Goal: Information Seeking & Learning: Find specific fact

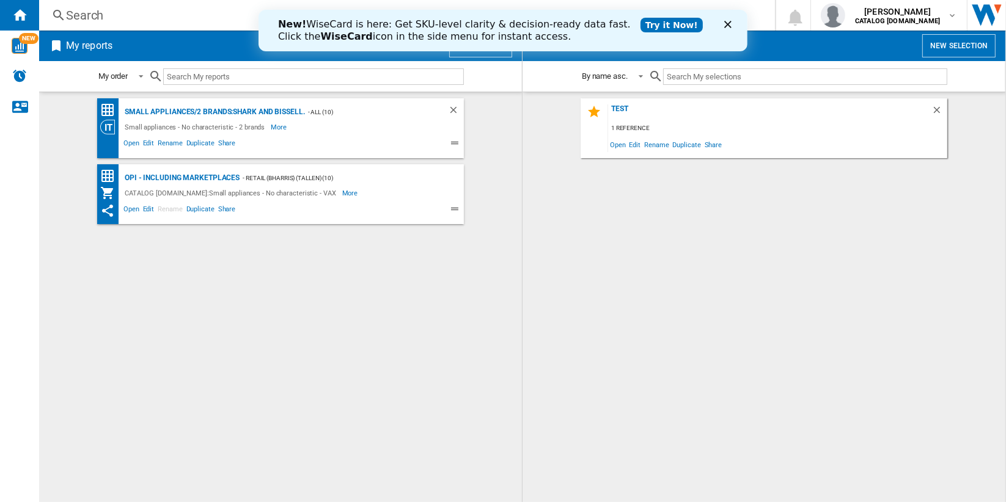
click at [728, 26] on icon "Close" at bounding box center [726, 24] width 7 height 7
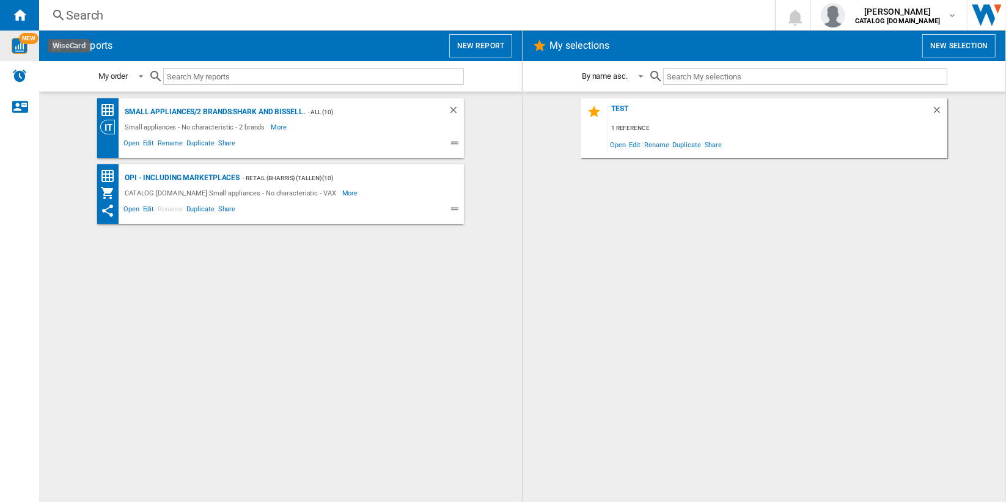
click at [23, 45] on img "WiseCard" at bounding box center [20, 46] width 16 height 16
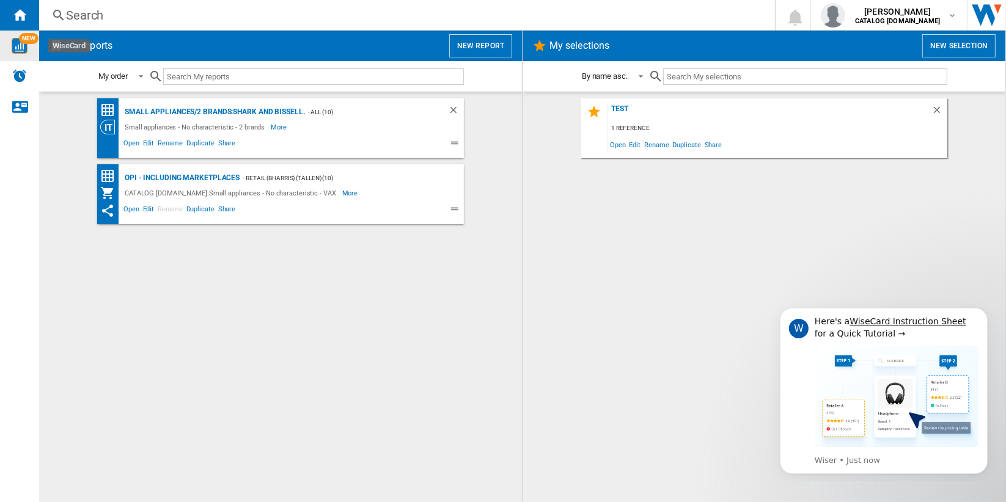
click at [309, 78] on input "text" at bounding box center [313, 76] width 301 height 16
click at [69, 14] on div "Search" at bounding box center [404, 15] width 677 height 17
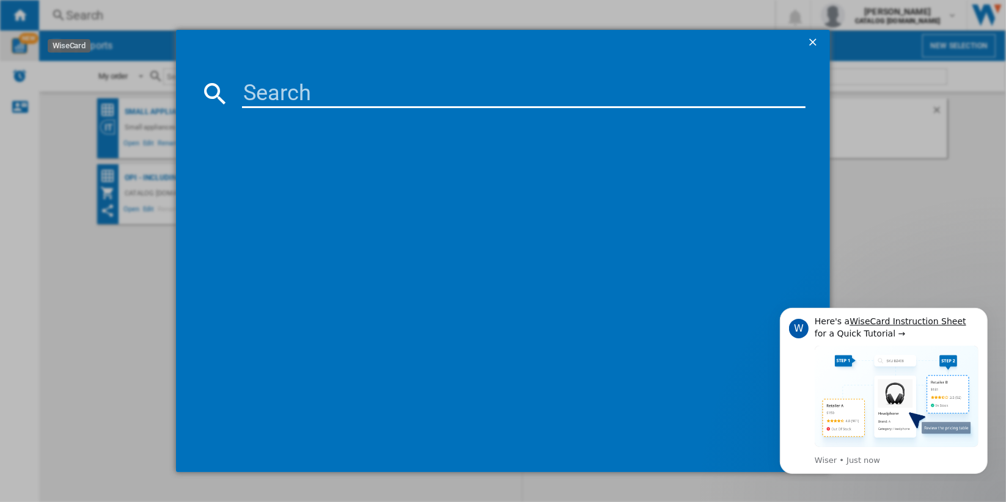
click at [359, 93] on input at bounding box center [523, 93] width 563 height 29
paste input "VAX CLSVPAKS GRAPHITE BLUE"
type input "VAX CLSVPAKS GRAPHITE BLUE"
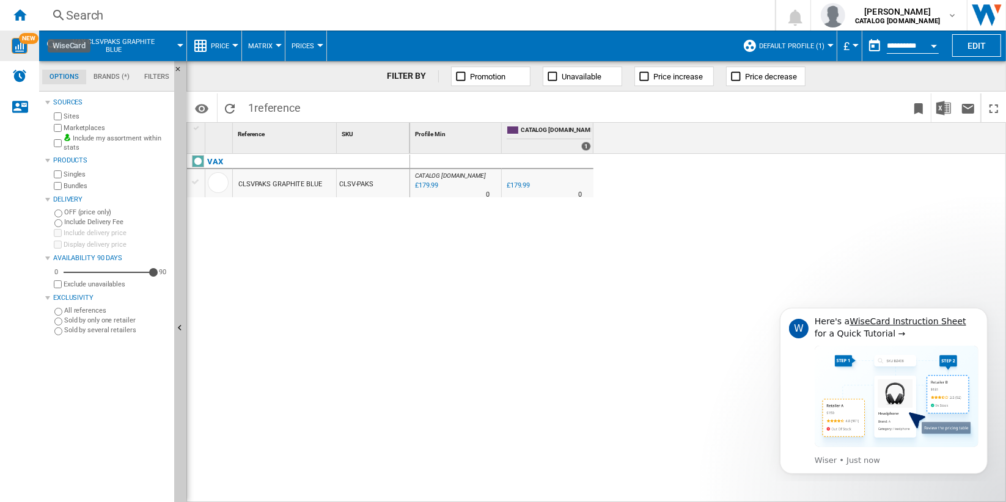
click at [813, 42] on span "Default profile (1)" at bounding box center [791, 46] width 65 height 8
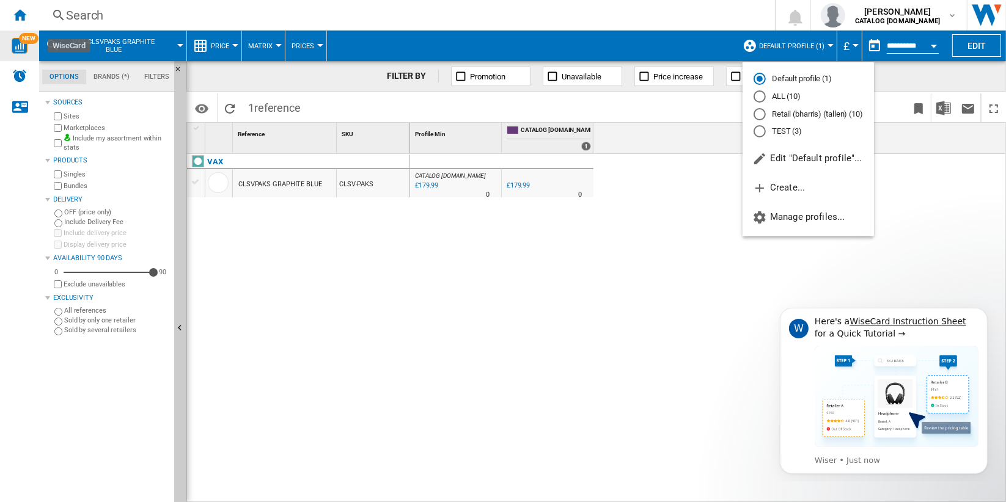
click at [781, 93] on md-radio-button "ALL (10)" at bounding box center [807, 97] width 109 height 12
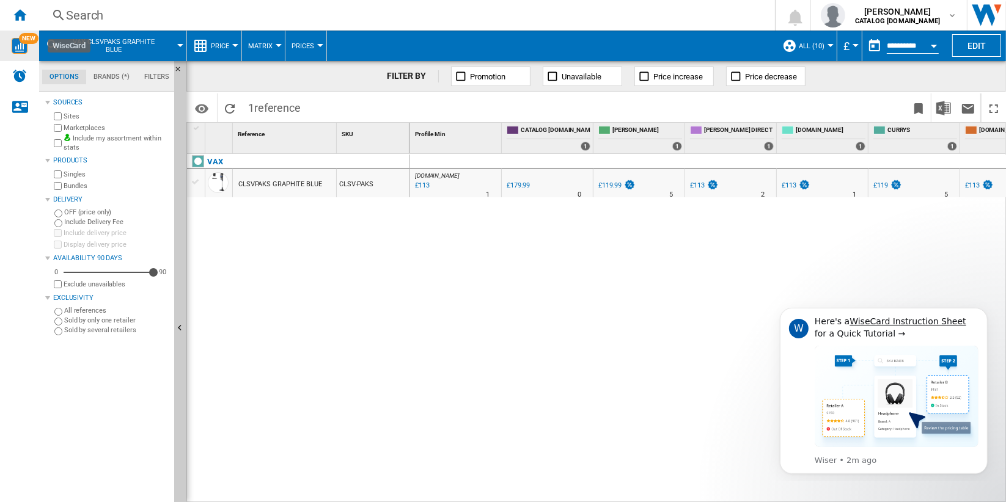
click at [931, 45] on div "Open calendar" at bounding box center [934, 46] width 6 height 3
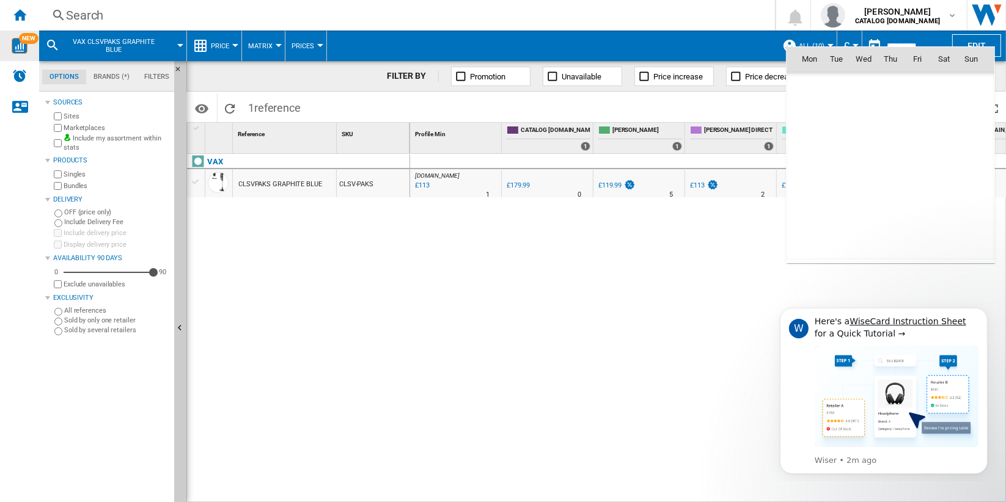
scroll to position [5829, 0]
click at [862, 111] on span "1" at bounding box center [863, 112] width 24 height 24
type input "**********"
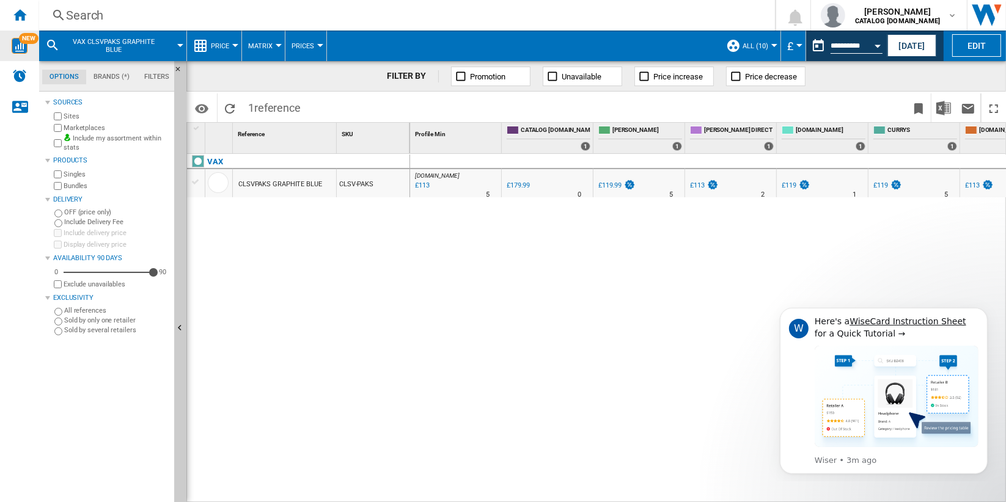
click at [613, 279] on div "AMAZON.CO.UK : -37.2 % £113 % N/A 5 AMAZON.CO.UK : 0.0 % £179.99 % N/A" at bounding box center [708, 328] width 596 height 349
click at [928, 16] on span "chanelle nicholls" at bounding box center [897, 11] width 85 height 12
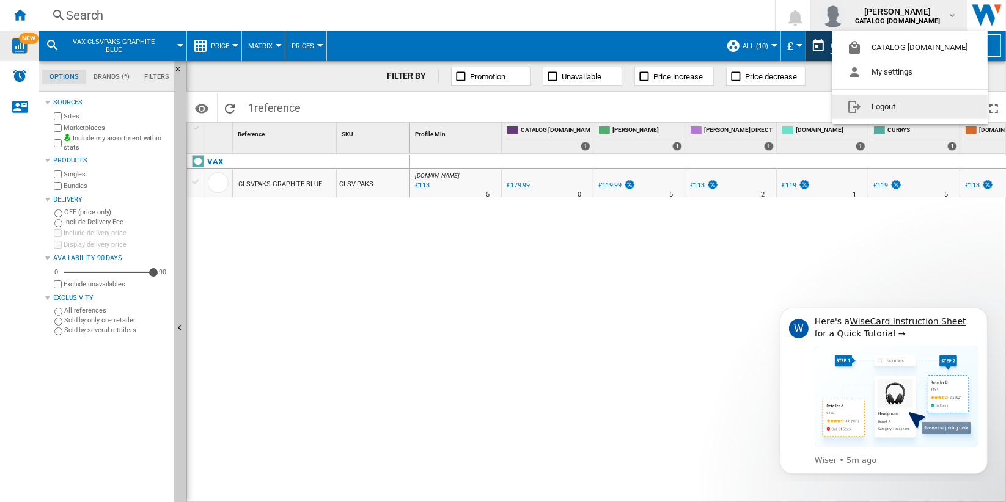
click at [898, 108] on button "Logout" at bounding box center [909, 107] width 155 height 24
